Goal: Task Accomplishment & Management: Use online tool/utility

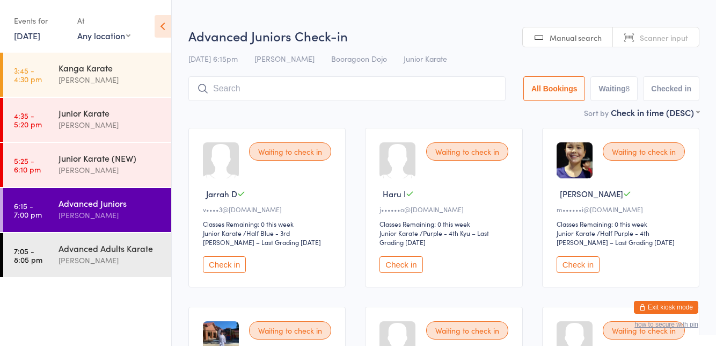
click at [177, 71] on ui-view "Advanced Juniors Check-in 14 Oct 6:15pm Lucas Waddams Booragoon Dojo Junior Kar…" at bounding box center [444, 341] width 544 height 628
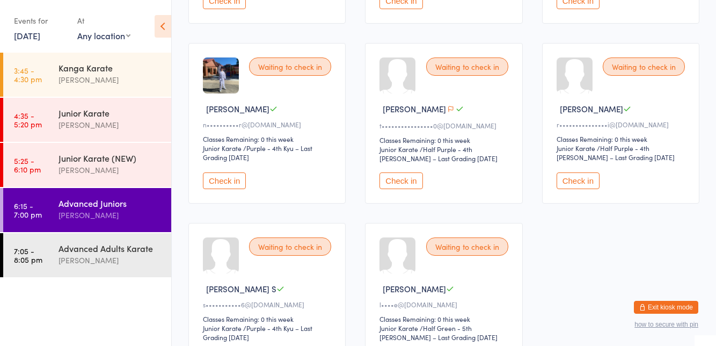
scroll to position [270, 0]
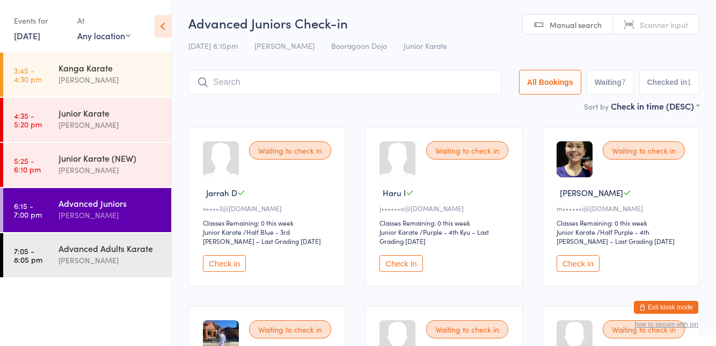
scroll to position [2, 0]
click at [405, 263] on button "Check in" at bounding box center [400, 262] width 43 height 17
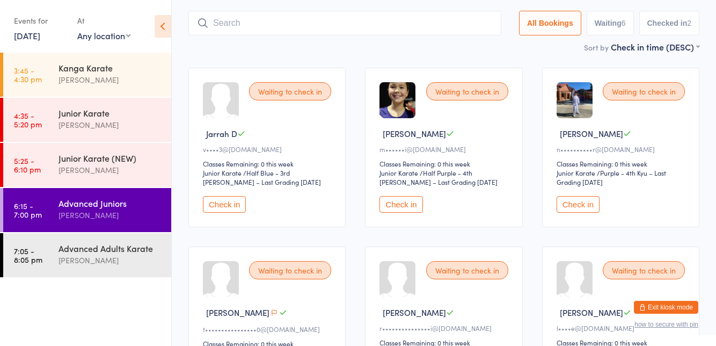
scroll to position [60, 0]
click at [399, 206] on button "Check in" at bounding box center [400, 204] width 43 height 17
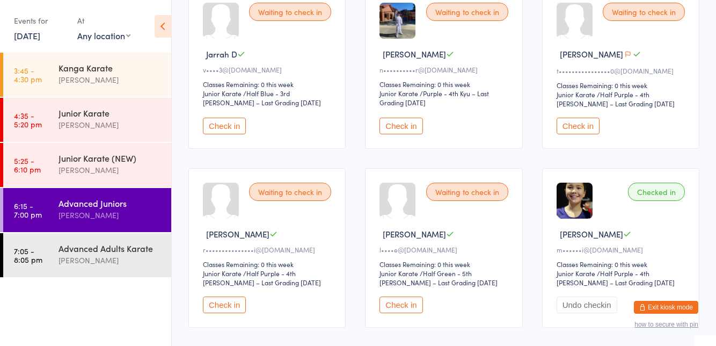
scroll to position [140, 0]
click at [223, 305] on button "Check in" at bounding box center [224, 304] width 43 height 17
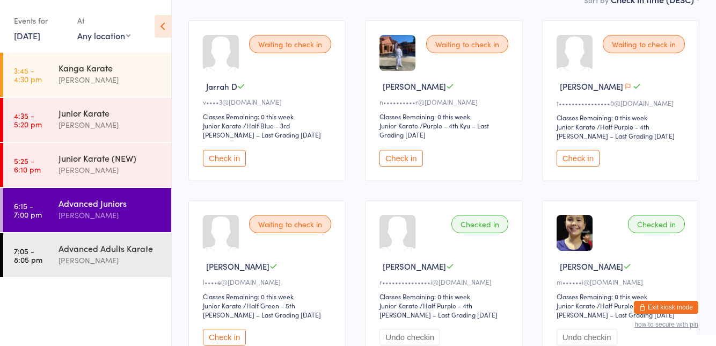
scroll to position [0, 0]
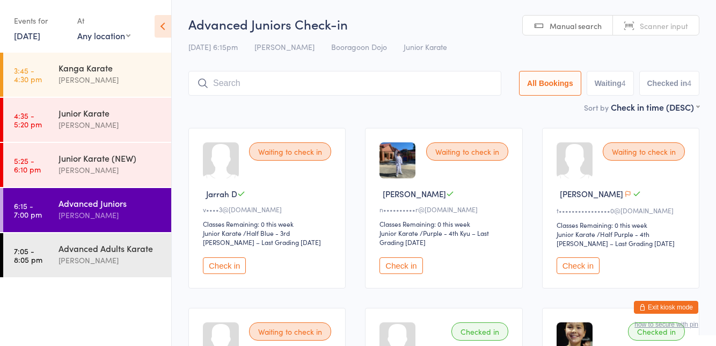
click at [218, 86] on input "search" at bounding box center [344, 83] width 313 height 25
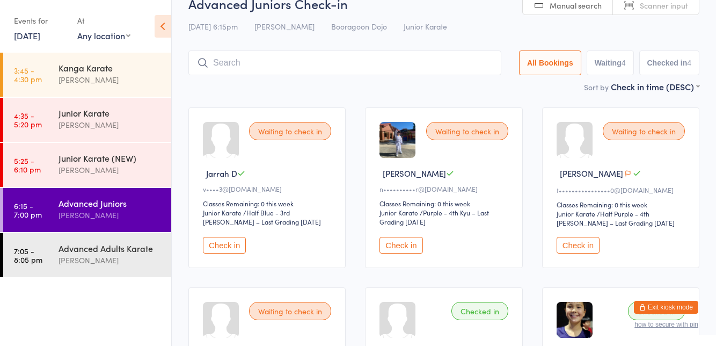
scroll to position [71, 0]
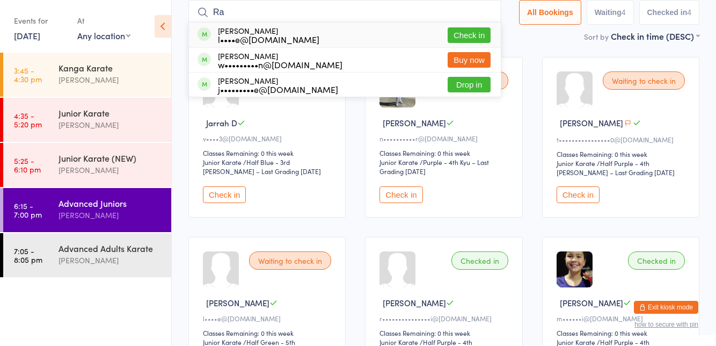
type input "Rachel"
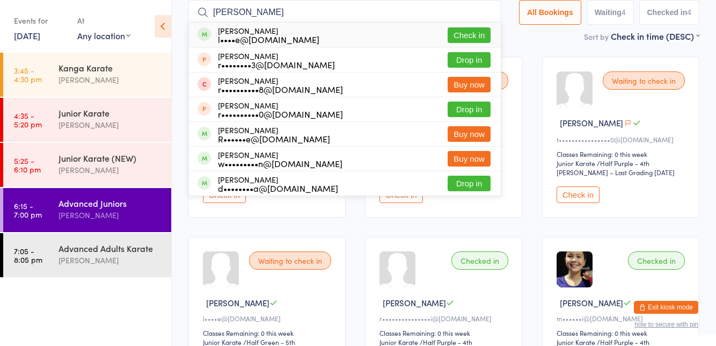
click at [460, 36] on button "Check in" at bounding box center [469, 35] width 43 height 16
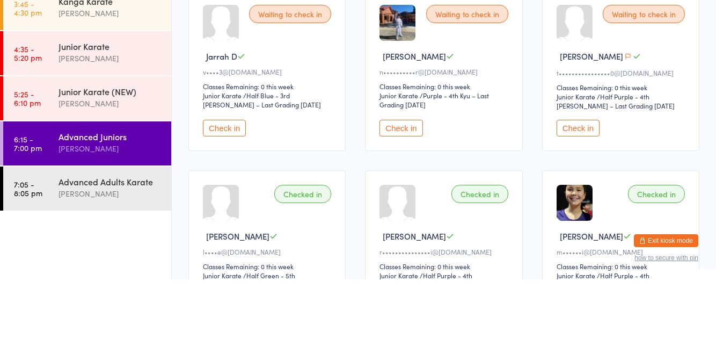
click at [402, 196] on button "Check in" at bounding box center [400, 194] width 43 height 17
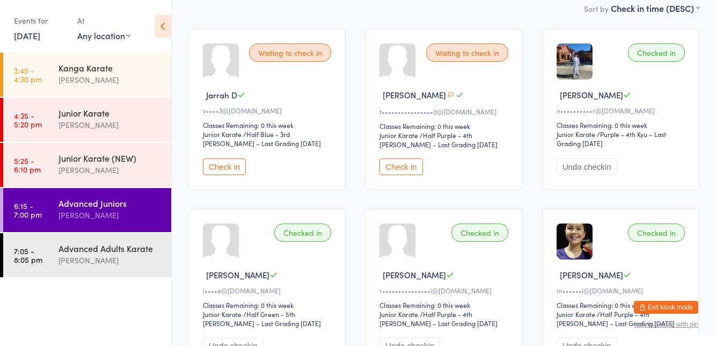
scroll to position [0, 0]
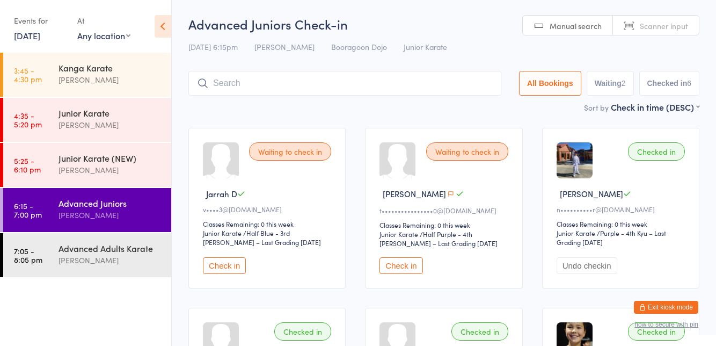
click at [476, 79] on input "search" at bounding box center [344, 83] width 313 height 25
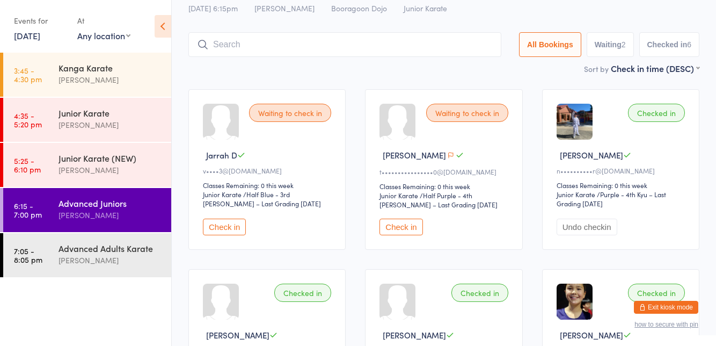
scroll to position [71, 0]
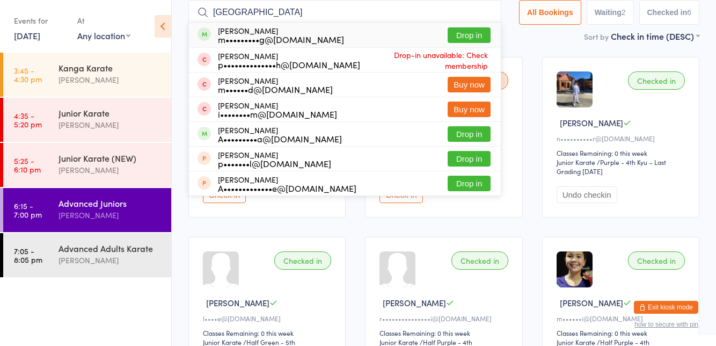
type input "Milan"
click at [463, 34] on button "Drop in" at bounding box center [469, 35] width 43 height 16
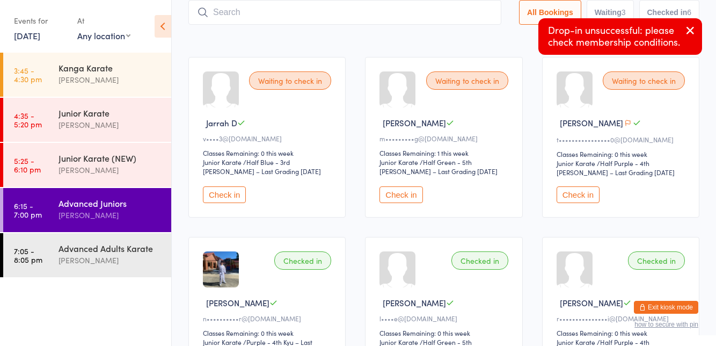
click at [537, 155] on div "Waiting to check in Jarrah D v••••3@bigpond.com Classes Remaining: 0 this week …" at bounding box center [444, 315] width 530 height 537
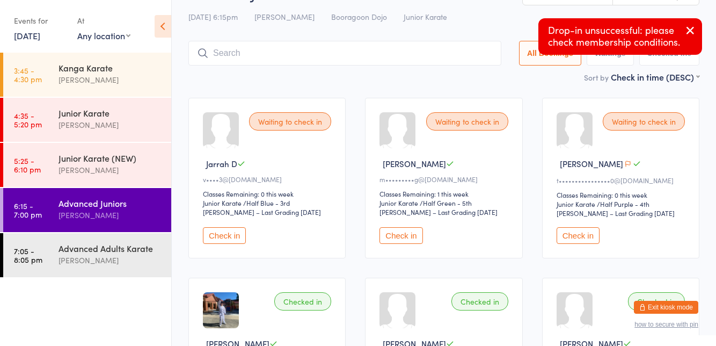
scroll to position [0, 0]
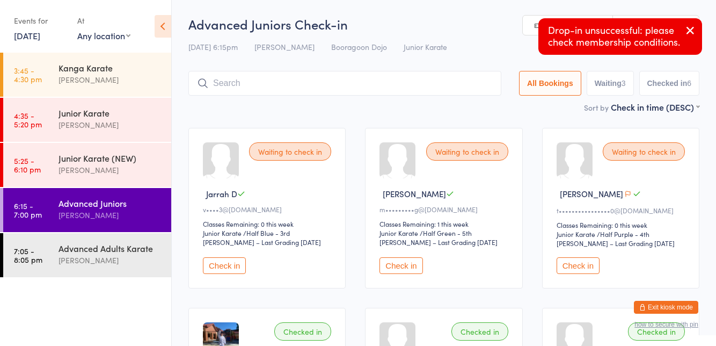
click at [398, 248] on div "Waiting to check in Milan M m•••••••••g@yahoo.com.au Classes Remaining: 1 this …" at bounding box center [443, 208] width 157 height 160
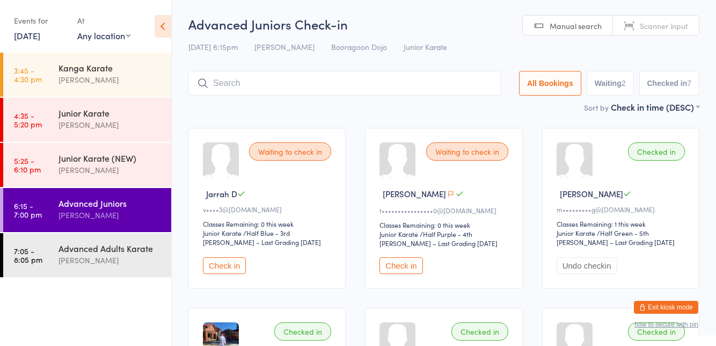
click at [402, 269] on button "Check in" at bounding box center [400, 265] width 43 height 17
click at [270, 96] on input "search" at bounding box center [344, 83] width 313 height 25
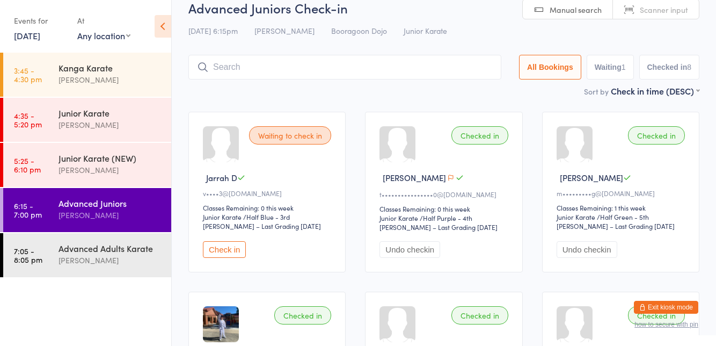
scroll to position [71, 0]
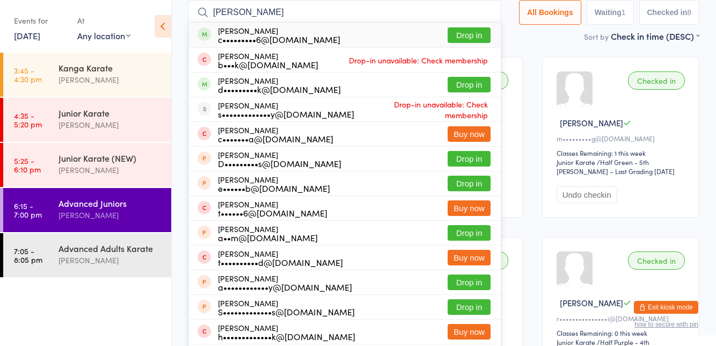
type input "[PERSON_NAME]"
click at [473, 33] on button "Drop in" at bounding box center [469, 35] width 43 height 16
